Goal: Complete application form

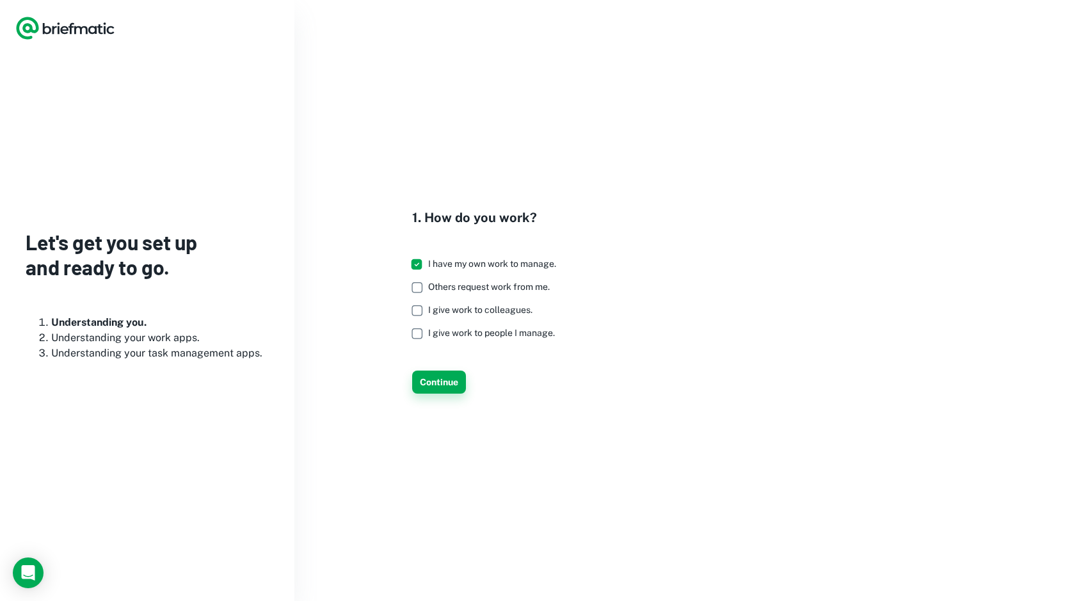
click at [455, 380] on button "Continue" at bounding box center [439, 382] width 54 height 23
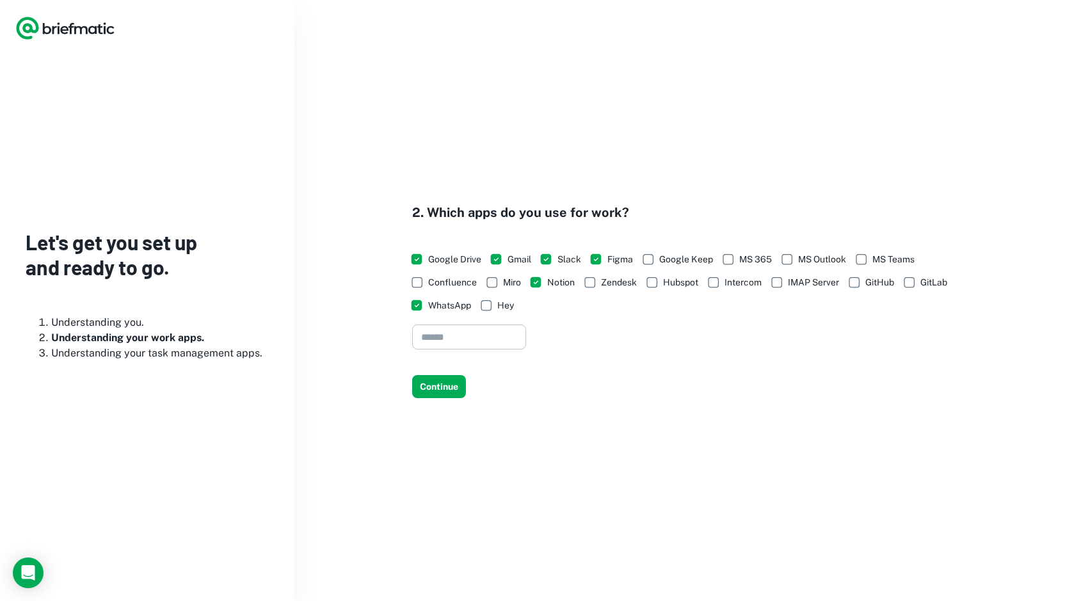
click at [462, 330] on input "text" at bounding box center [469, 337] width 114 height 25
type input "*****"
click at [446, 390] on button "Continue" at bounding box center [439, 386] width 54 height 23
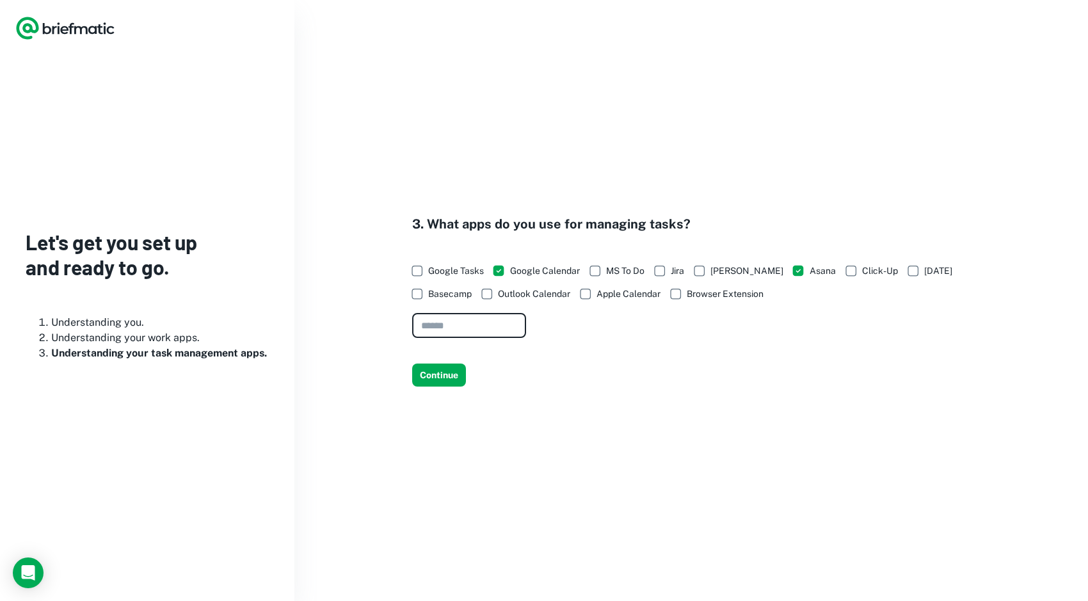
click at [496, 322] on input "text" at bounding box center [469, 325] width 114 height 25
type input "******"
click at [432, 378] on button "Continue" at bounding box center [439, 375] width 54 height 23
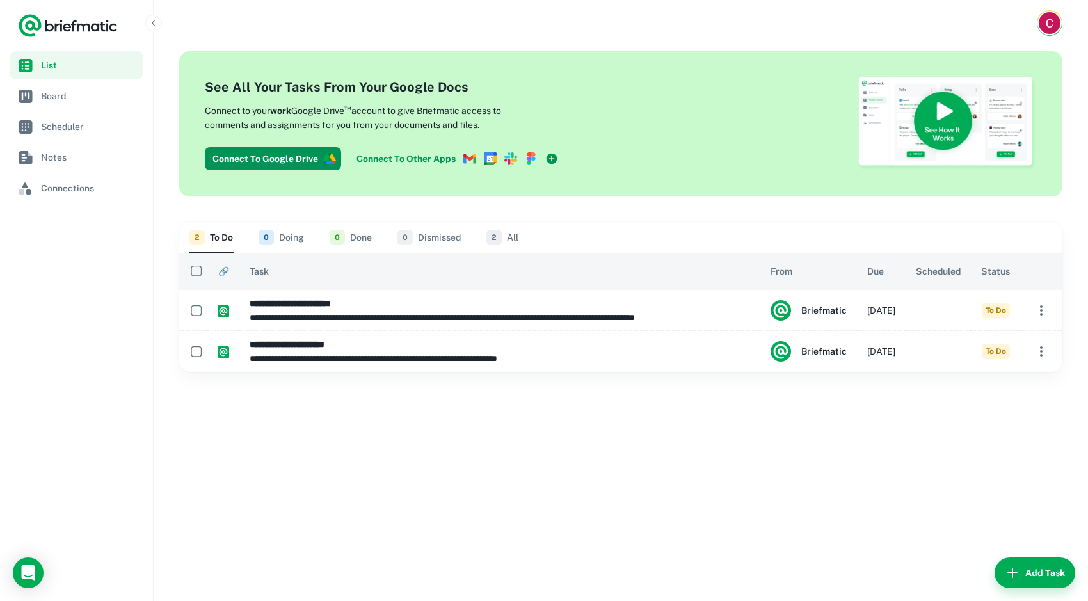
click at [552, 153] on icon at bounding box center [552, 158] width 11 height 11
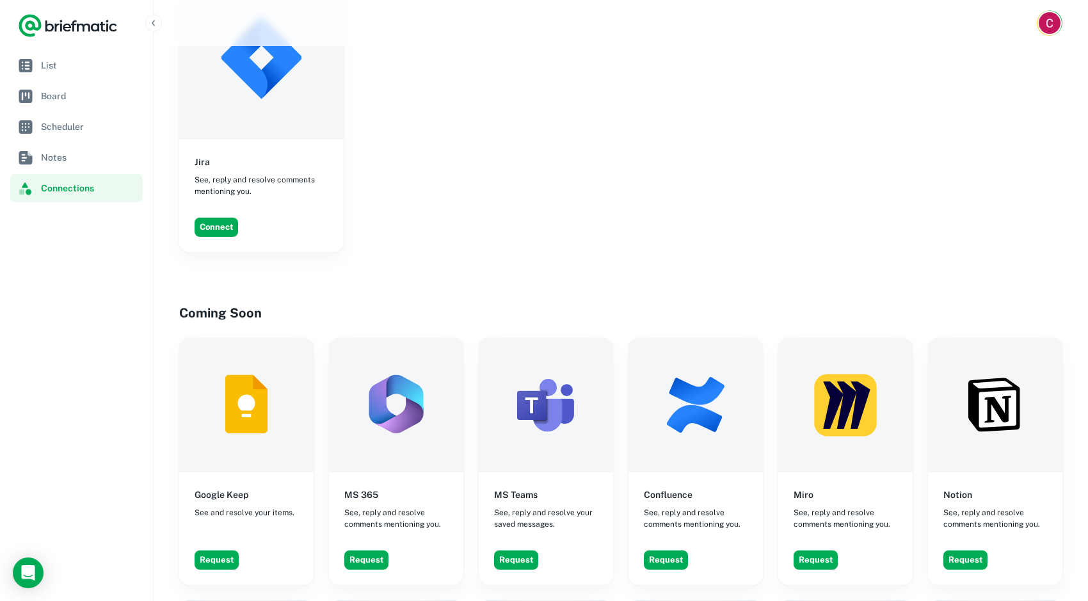
scroll to position [709, 0]
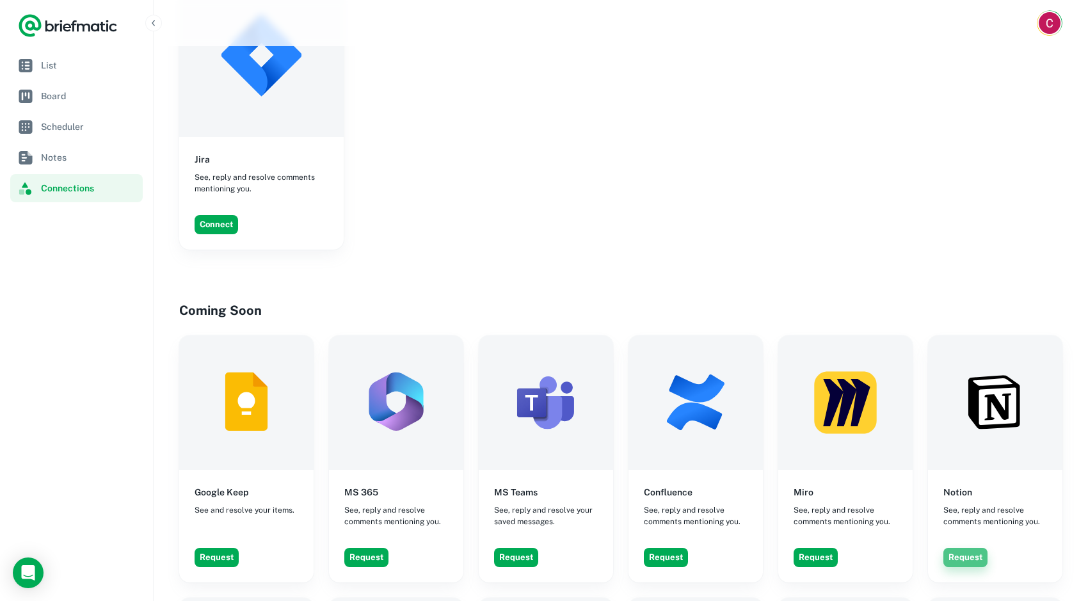
click at [981, 562] on button "Request" at bounding box center [966, 557] width 44 height 19
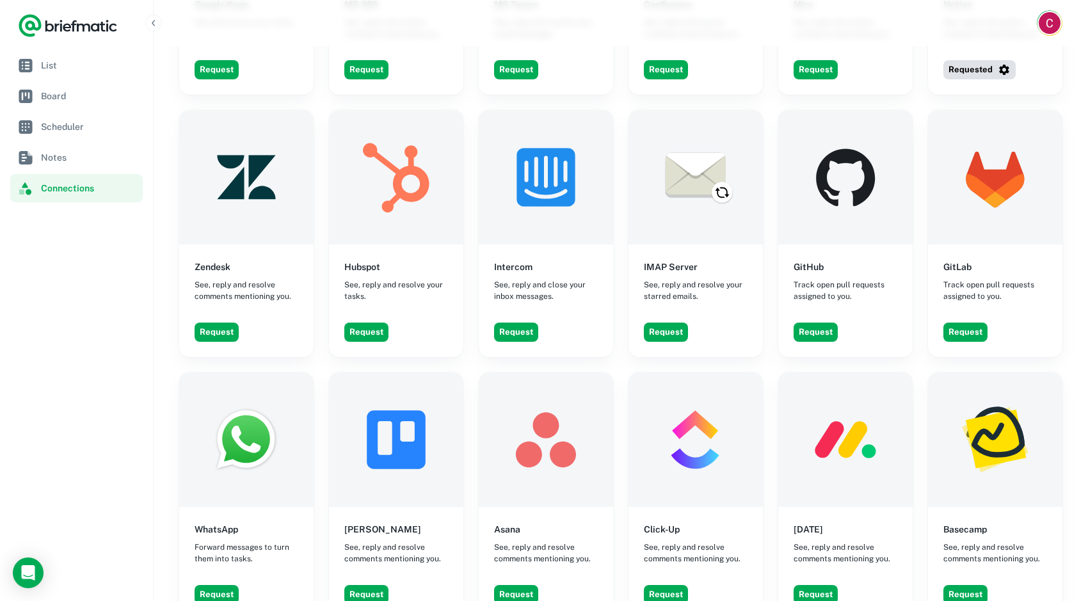
scroll to position [1137, 0]
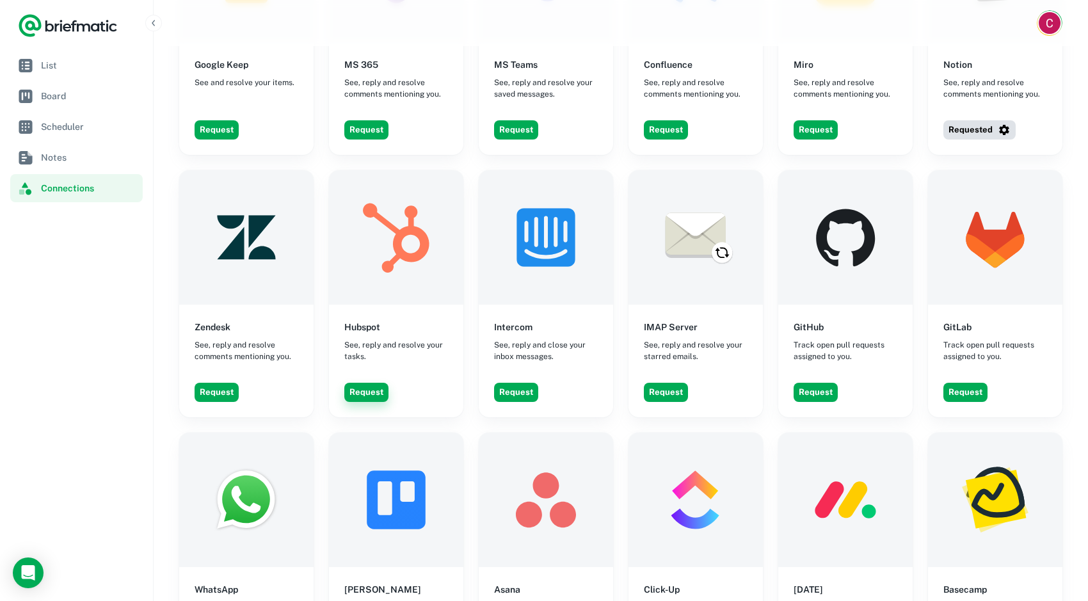
click at [380, 388] on button "Request" at bounding box center [366, 392] width 44 height 19
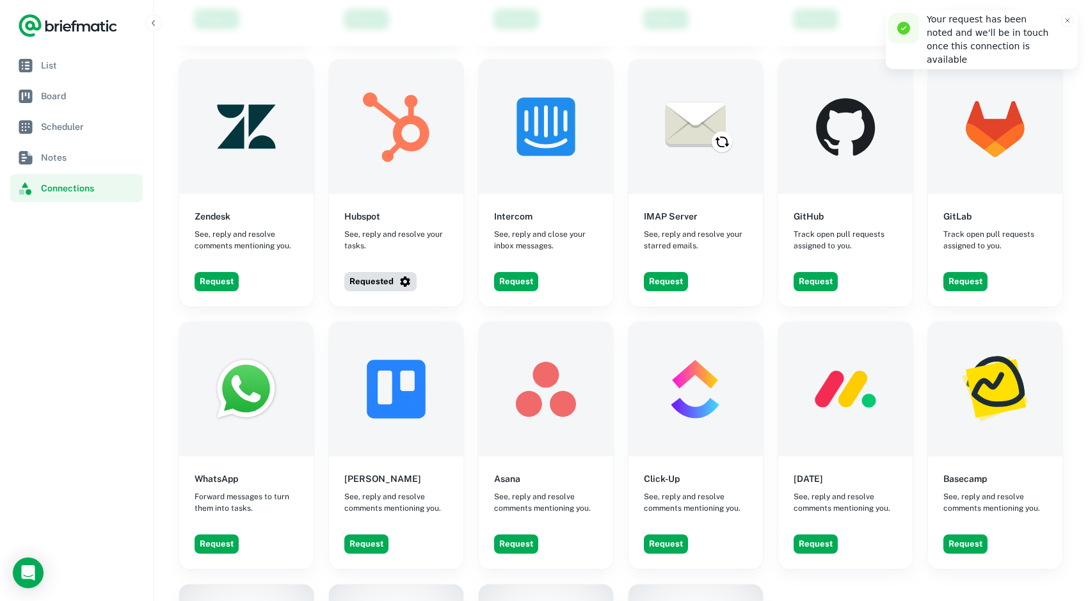
scroll to position [1375, 0]
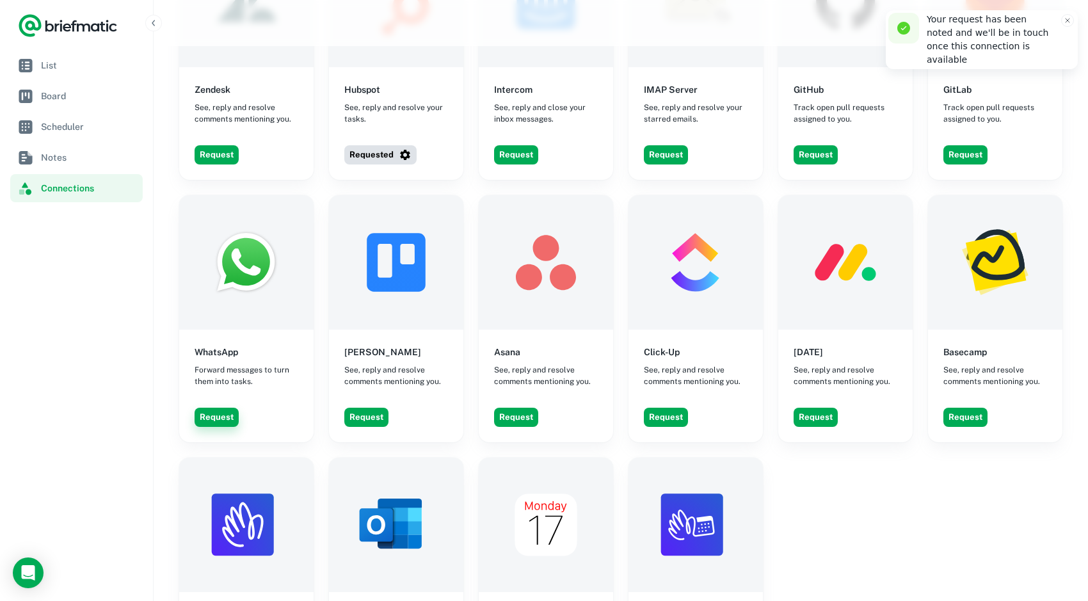
click at [216, 410] on button "Request" at bounding box center [217, 417] width 44 height 19
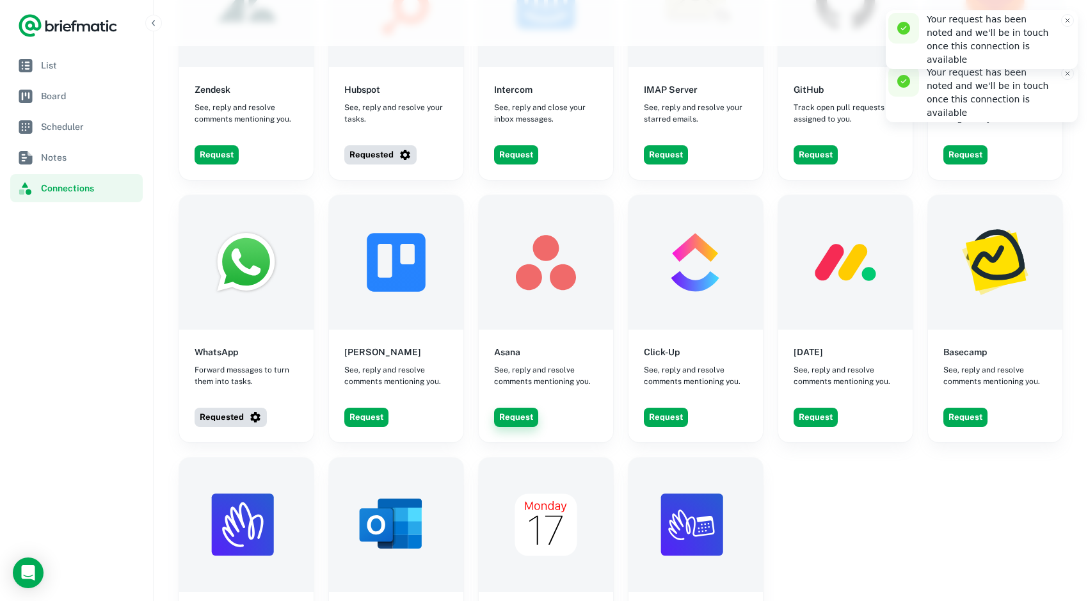
click at [520, 424] on button "Request" at bounding box center [516, 417] width 44 height 19
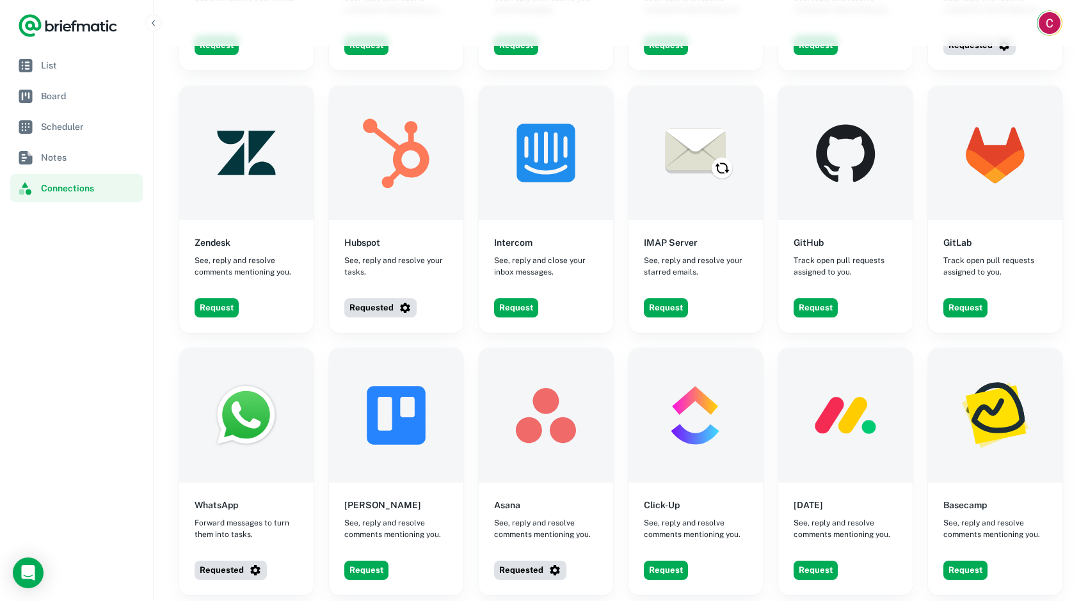
scroll to position [1247, 0]
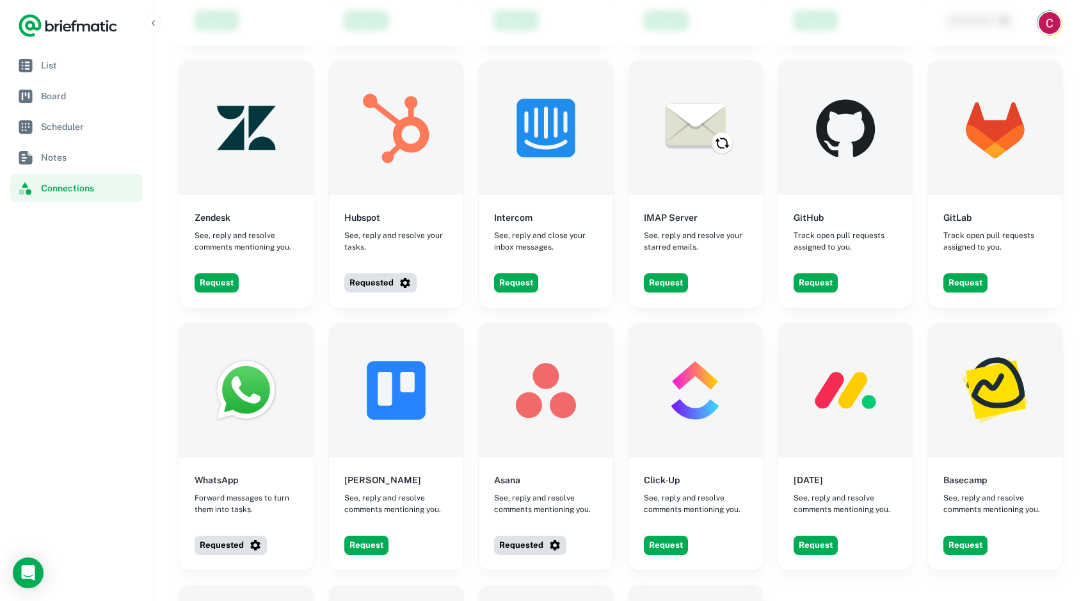
click at [819, 392] on img at bounding box center [846, 390] width 134 height 134
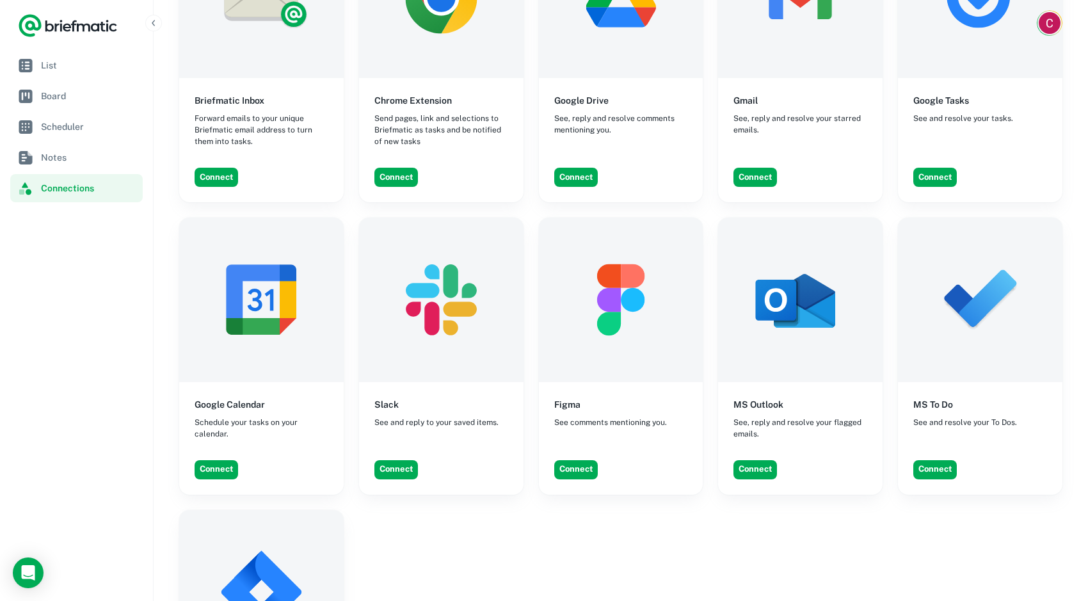
scroll to position [0, 0]
